Goal: Check status

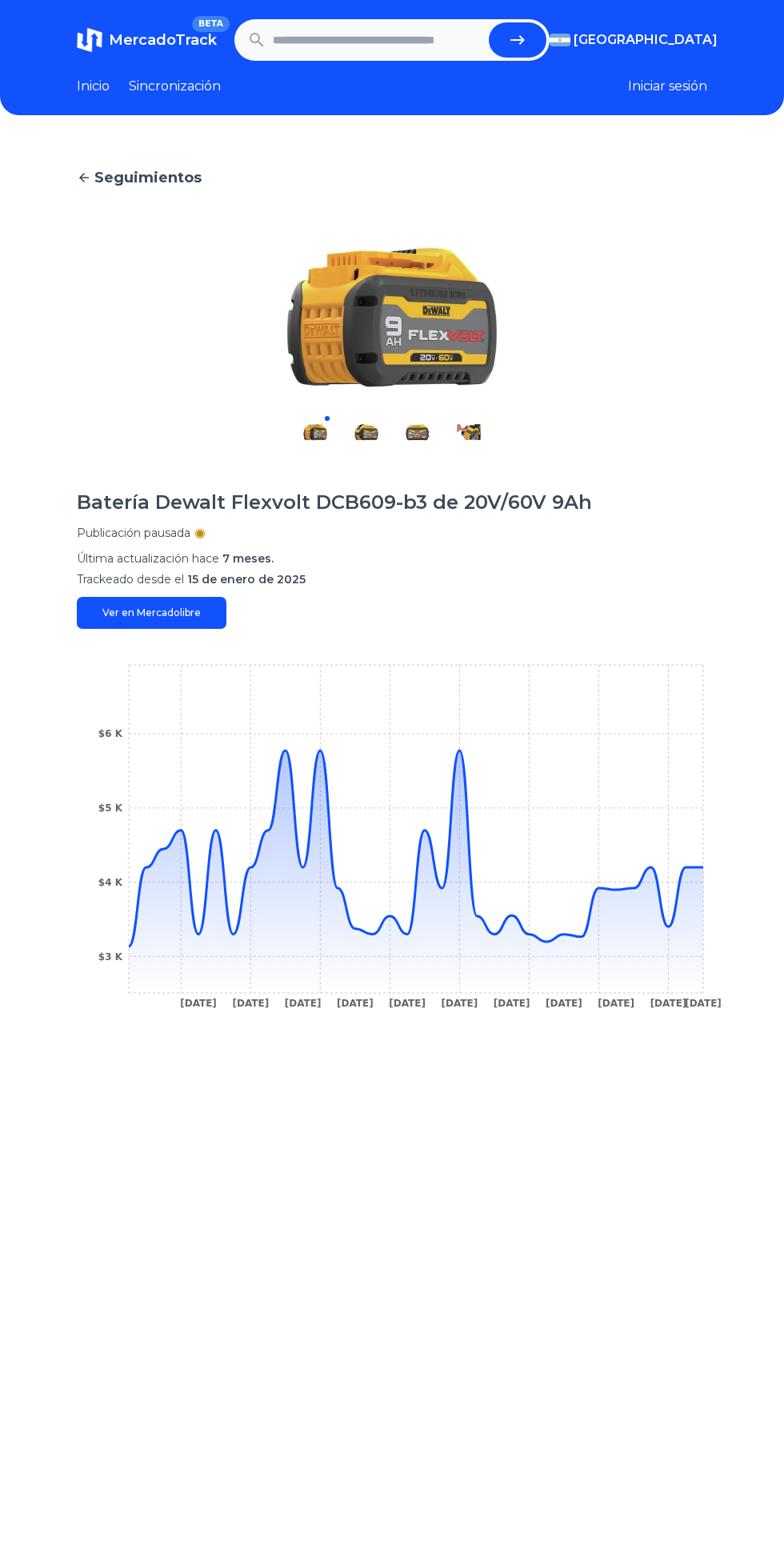
scroll to position [3, 0]
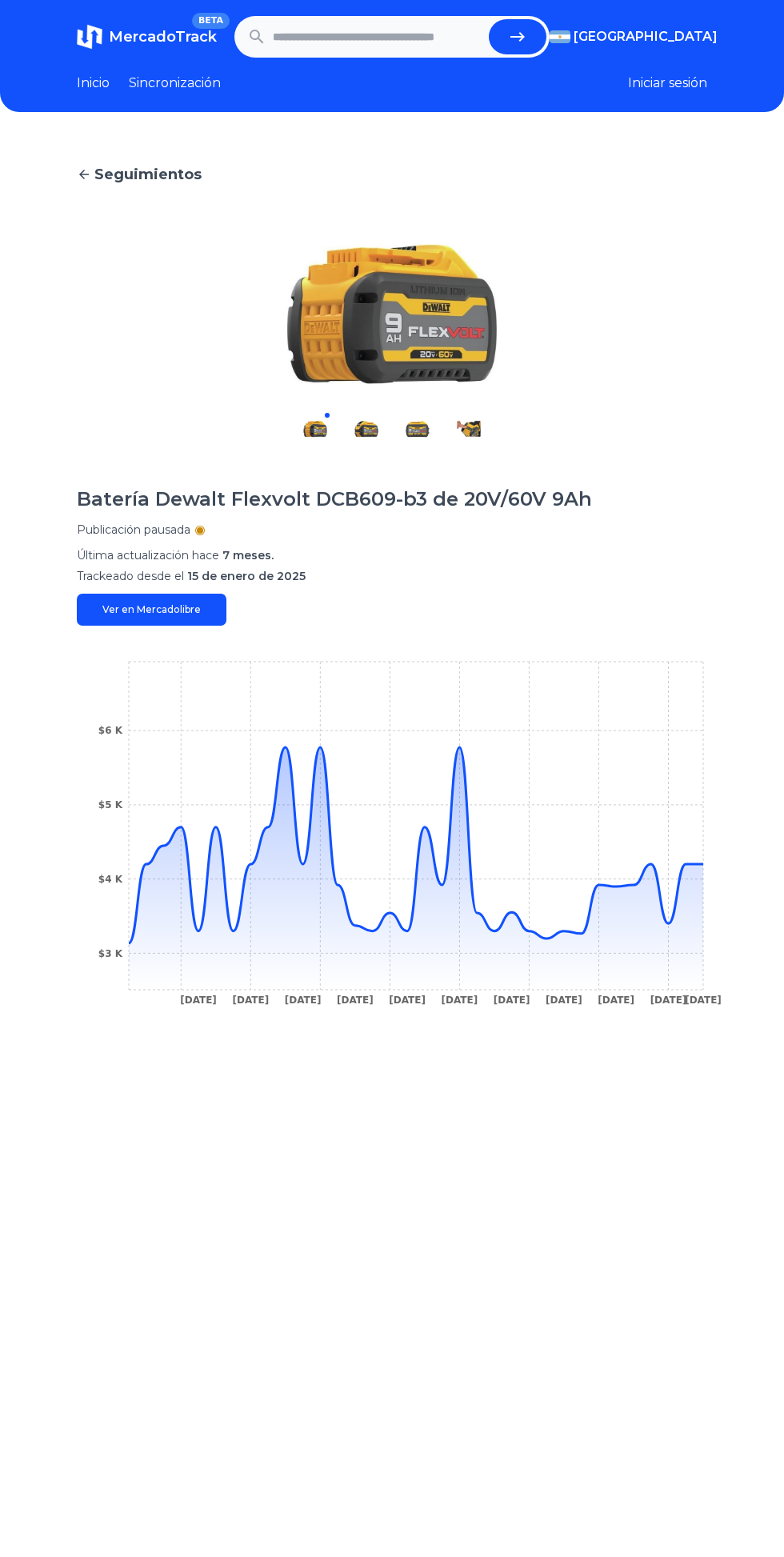
click at [338, 29] on input "text" at bounding box center [378, 37] width 210 height 35
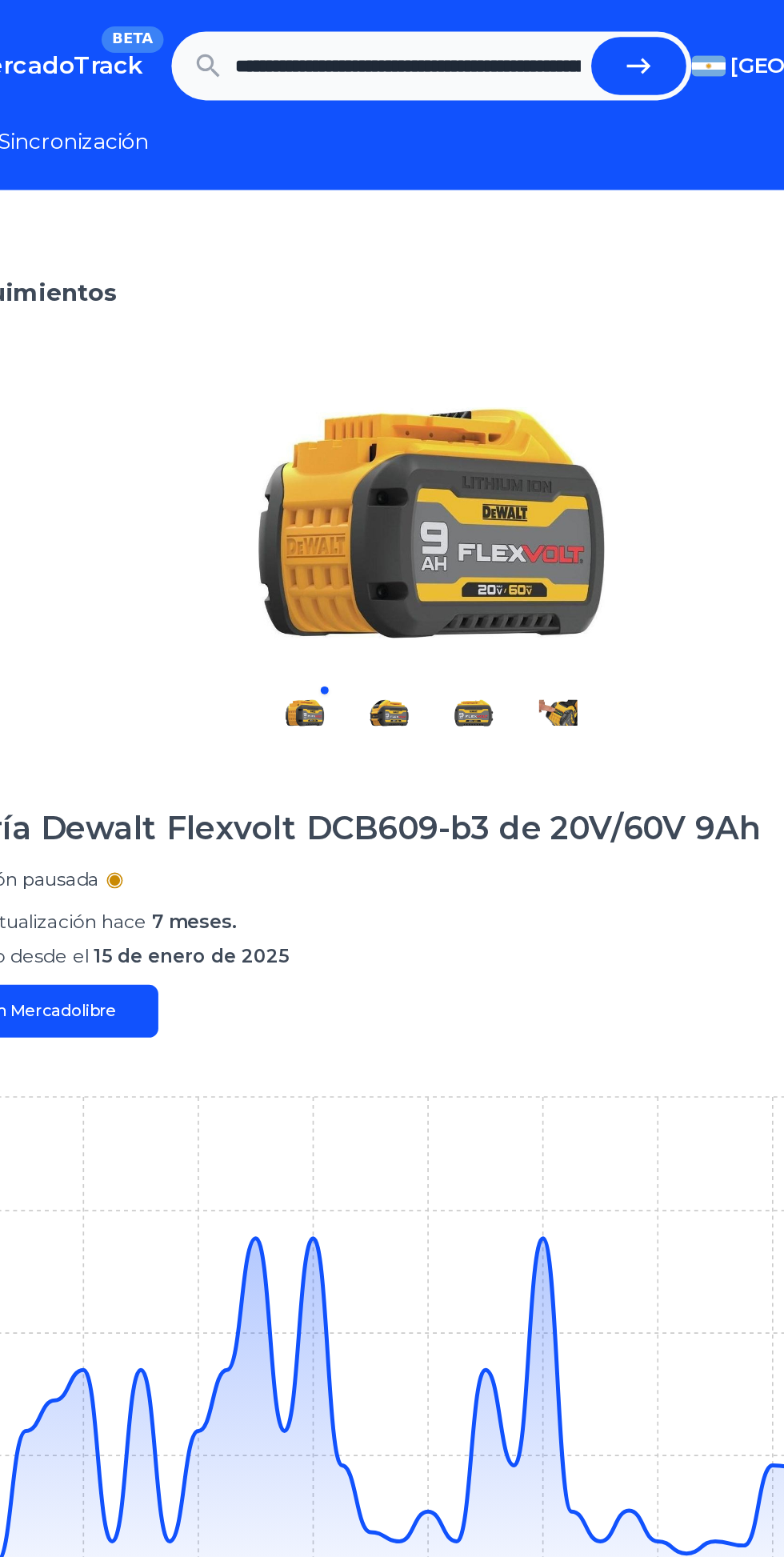
scroll to position [0, 669]
click at [516, 52] on button "submit" at bounding box center [518, 40] width 58 height 35
type input "**********"
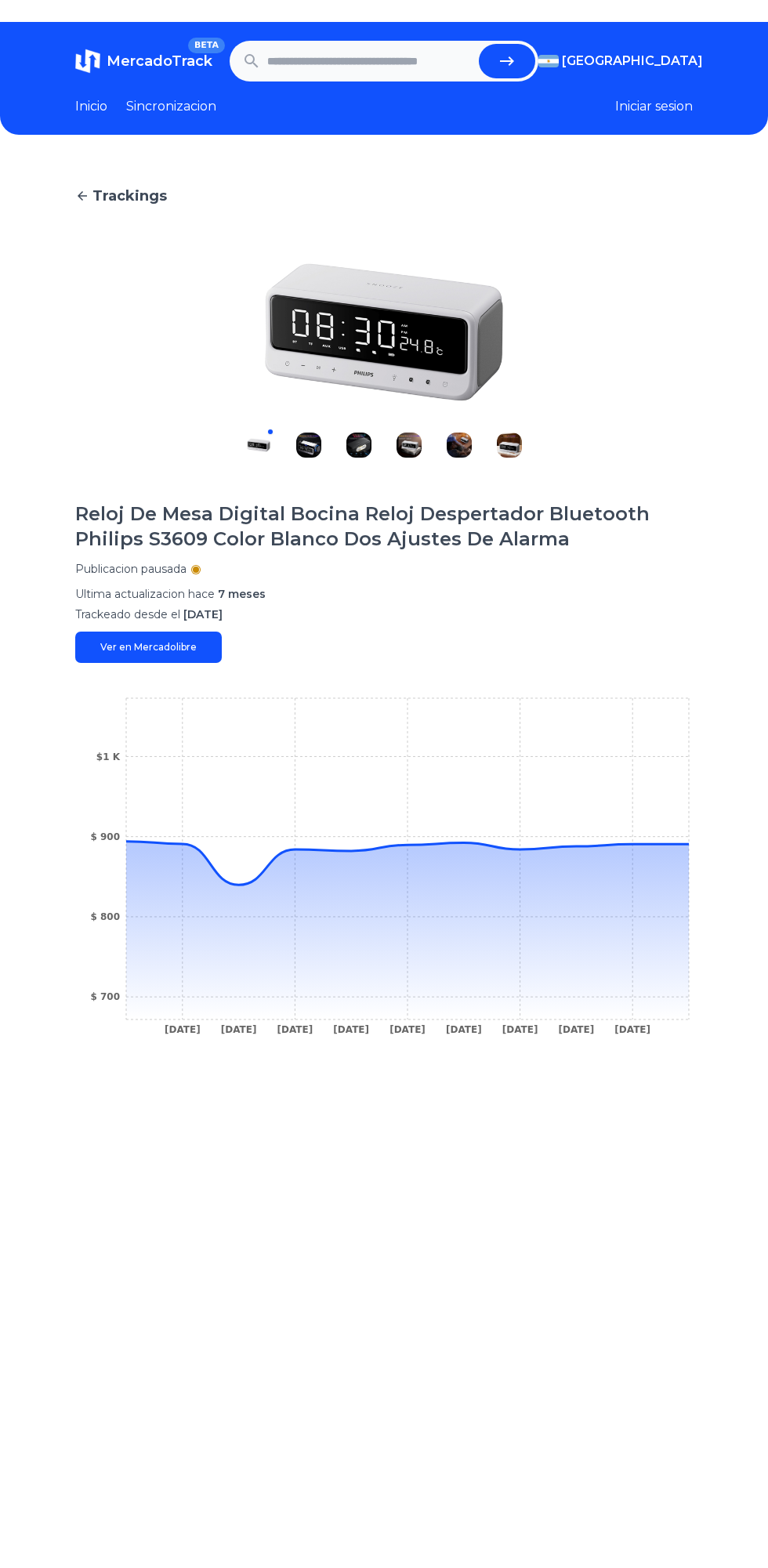
scroll to position [9, 0]
